Goal: Task Accomplishment & Management: Use online tool/utility

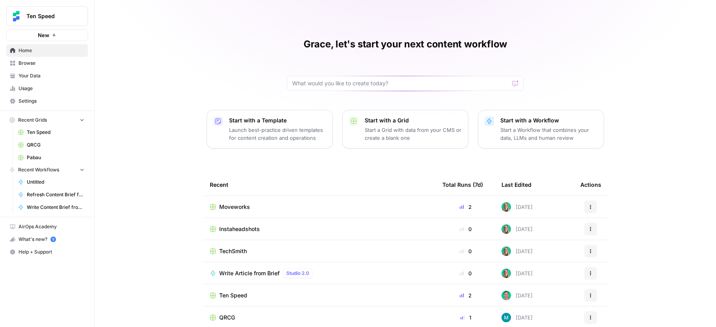
click at [253, 231] on span "Instaheadshots" at bounding box center [239, 229] width 41 height 8
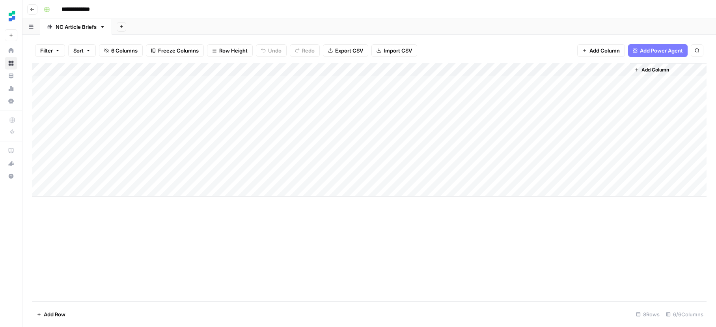
click at [112, 192] on div "Add Column" at bounding box center [369, 129] width 675 height 133
click at [90, 191] on div "Add Column" at bounding box center [369, 136] width 675 height 147
type textarea "**********"
click at [278, 218] on div "Add Column" at bounding box center [369, 182] width 675 height 238
click at [282, 188] on div "Add Column" at bounding box center [369, 136] width 675 height 147
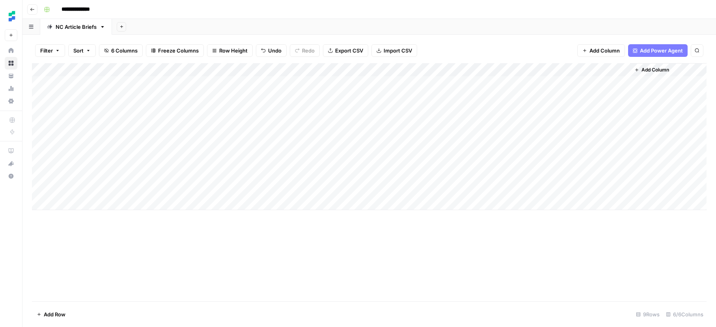
click at [266, 186] on div "Add Column" at bounding box center [369, 136] width 675 height 147
click at [277, 219] on button "Standalone" at bounding box center [285, 220] width 34 height 9
click at [224, 234] on div "Add Column" at bounding box center [369, 182] width 675 height 238
click at [225, 189] on div "Add Column" at bounding box center [369, 136] width 675 height 147
click at [240, 189] on div "Add Column" at bounding box center [369, 136] width 675 height 147
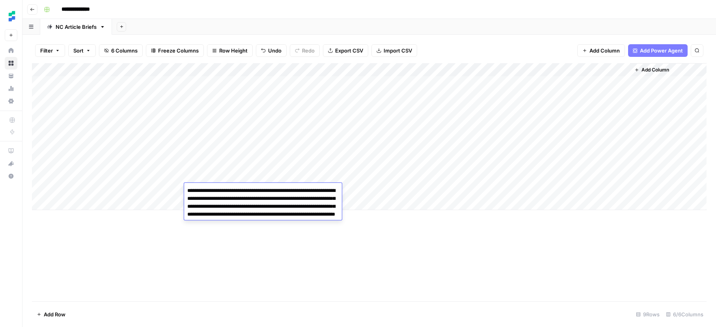
click at [272, 189] on textarea "**********" at bounding box center [263, 210] width 158 height 51
type textarea "**********"
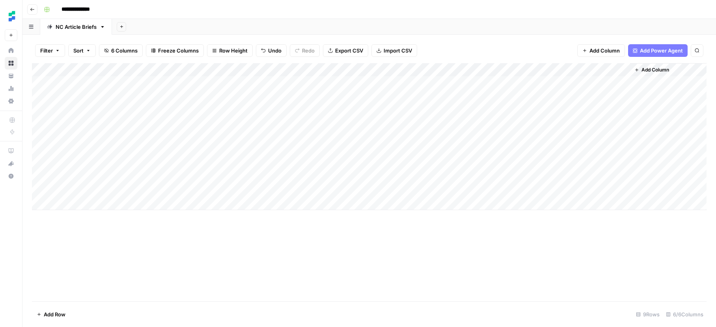
click at [389, 269] on div "Add Column" at bounding box center [369, 182] width 675 height 238
click at [201, 240] on div "Add Column" at bounding box center [369, 182] width 675 height 238
click at [85, 200] on div "Add Column" at bounding box center [369, 136] width 675 height 147
click at [88, 202] on textarea at bounding box center [122, 203] width 126 height 11
type textarea "**********"
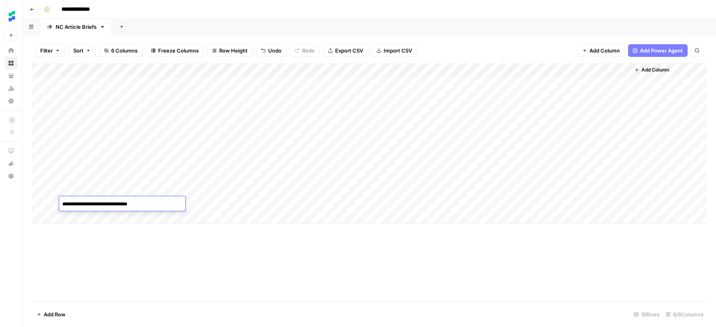
click at [152, 241] on div "Add Column" at bounding box center [369, 182] width 675 height 238
click at [41, 192] on div "Add Column" at bounding box center [369, 143] width 675 height 160
click at [39, 204] on div "Add Column" at bounding box center [369, 143] width 675 height 160
click at [66, 319] on button "Delete 2 Rows" at bounding box center [54, 314] width 45 height 13
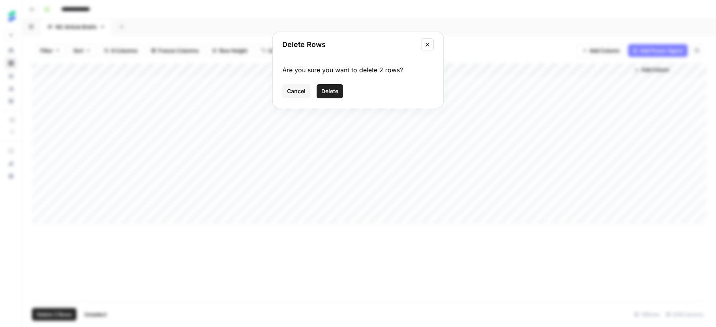
click at [327, 90] on span "Delete" at bounding box center [330, 91] width 17 height 8
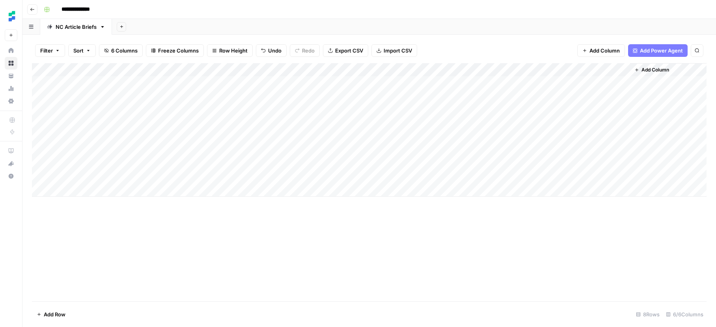
click at [193, 234] on div "Add Column" at bounding box center [369, 182] width 675 height 238
click at [554, 162] on div "Add Column" at bounding box center [369, 129] width 675 height 133
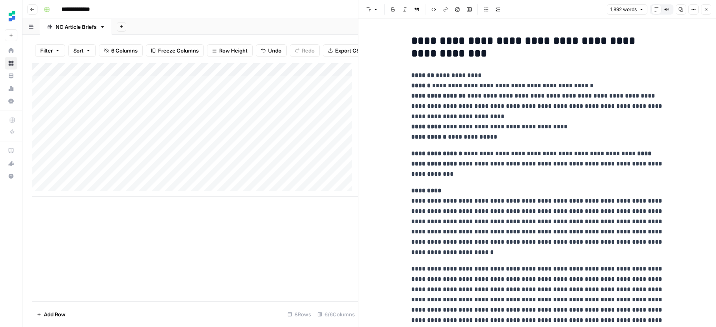
click at [681, 11] on icon "button" at bounding box center [681, 9] width 4 height 4
